Goal: Task Accomplishment & Management: Manage account settings

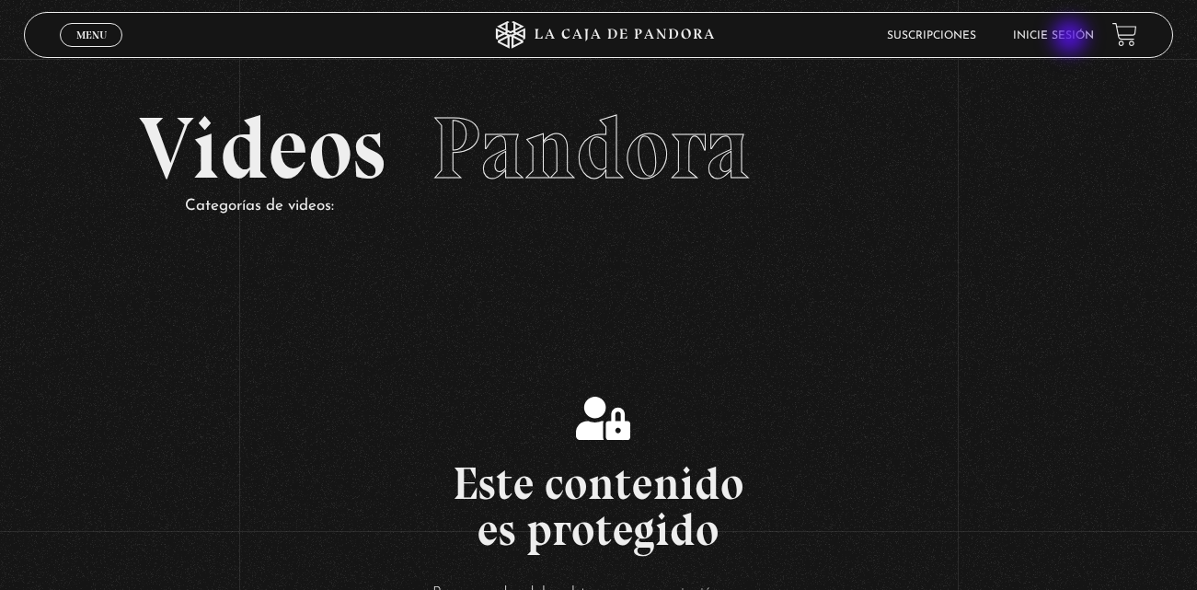
click at [1072, 39] on link "Inicie sesión" at bounding box center [1053, 35] width 81 height 11
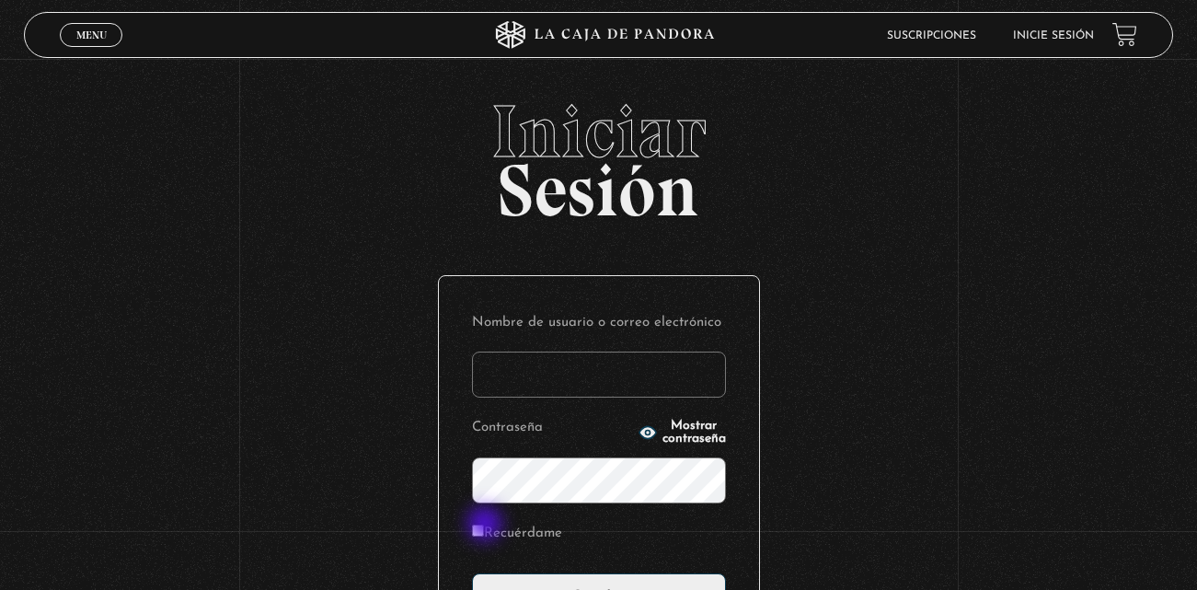
type input "[EMAIL_ADDRESS][DOMAIN_NAME]"
click at [484, 525] on input "Recuérdame" at bounding box center [478, 531] width 12 height 12
checkbox input "true"
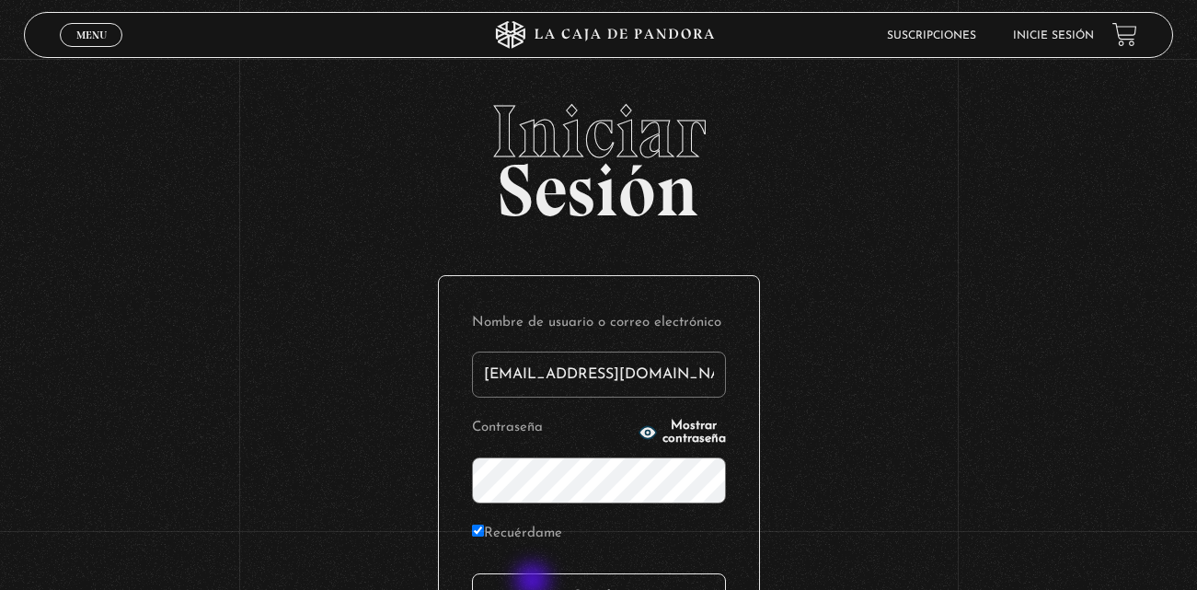
click at [535, 583] on input "Acceder" at bounding box center [599, 596] width 254 height 46
